Goal: Navigation & Orientation: Find specific page/section

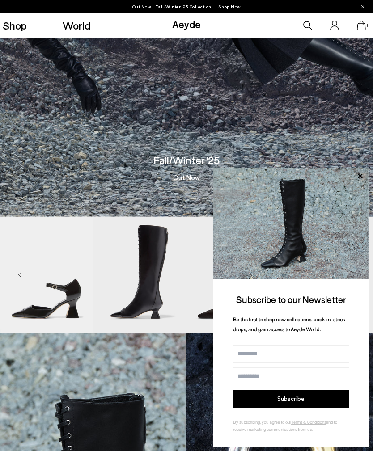
scroll to position [233, 0]
